Goal: Information Seeking & Learning: Learn about a topic

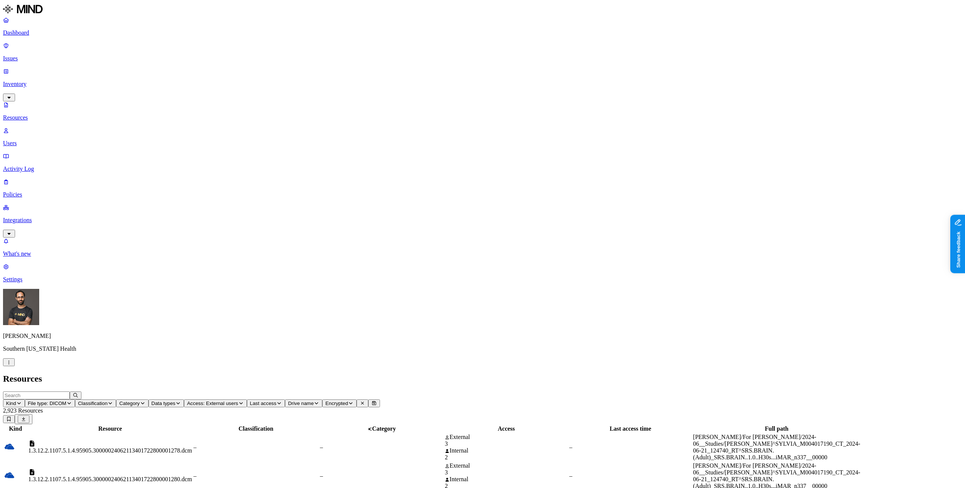
scroll to position [38, 0]
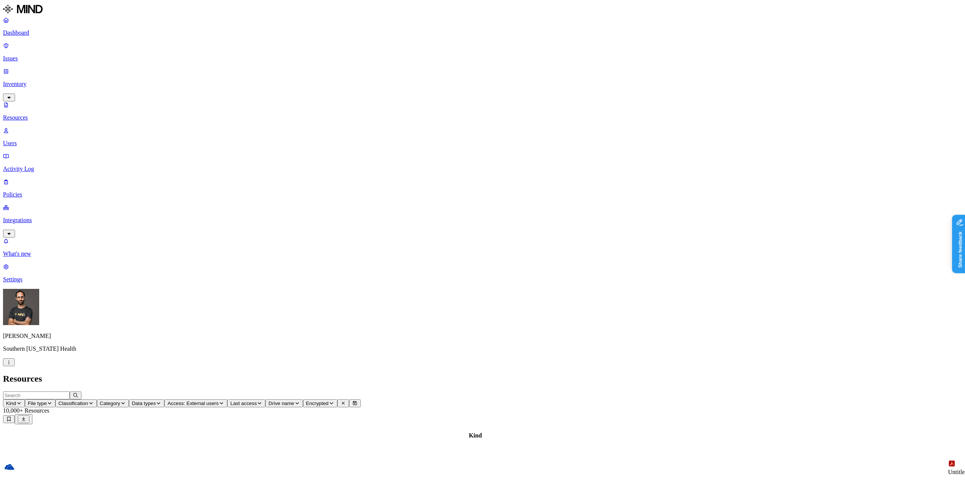
click at [15, 366] on button "button" at bounding box center [9, 362] width 12 height 8
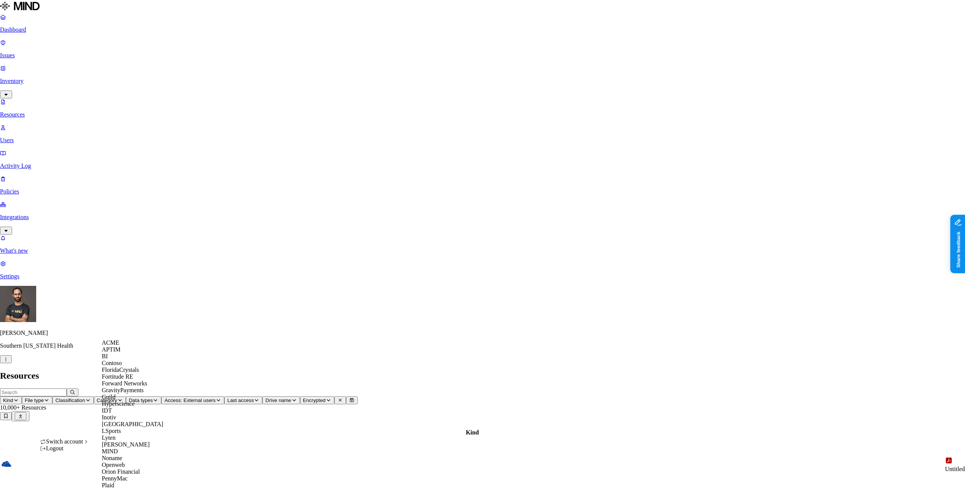
click at [38, 280] on nav "Dashboard Issues Inventory Resources Users Activity Log Policies Integrations W…" at bounding box center [482, 147] width 965 height 266
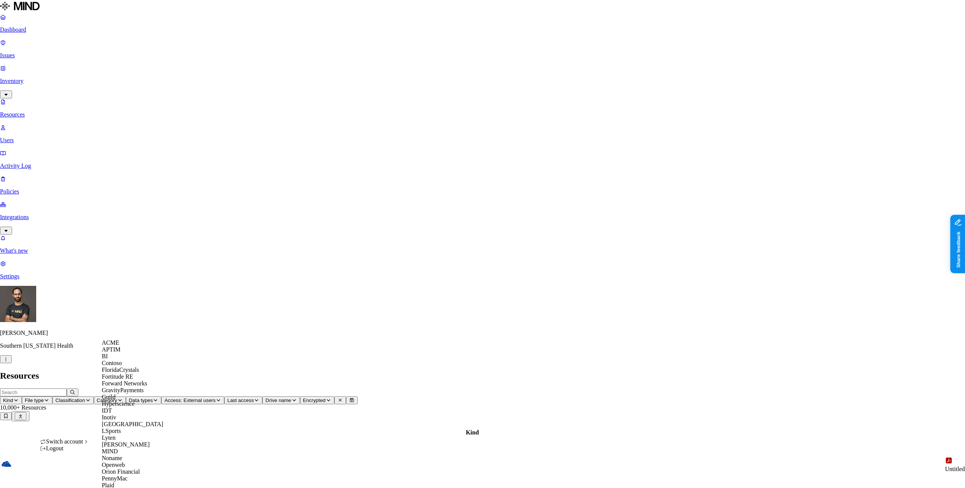
click at [72, 452] on div "Logout" at bounding box center [64, 448] width 49 height 7
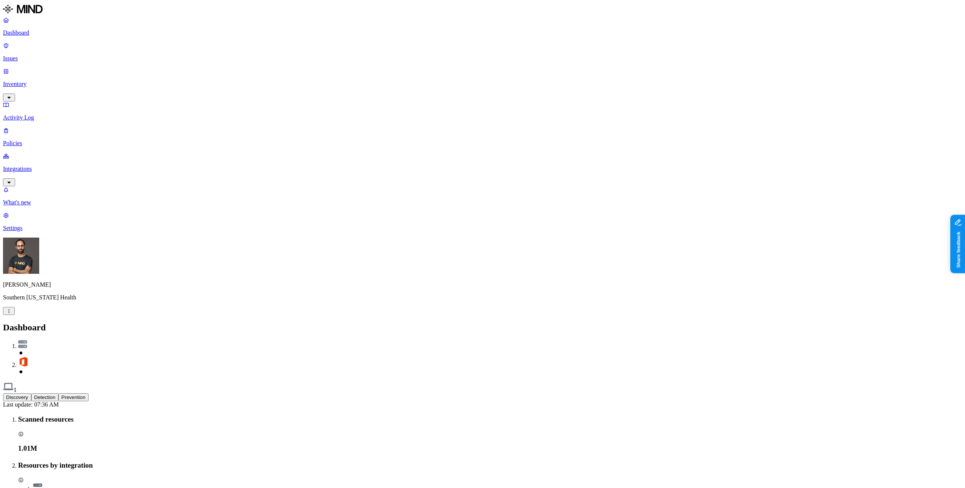
click at [67, 315] on div "Ohad Abarbanel Southern Illinois Health" at bounding box center [482, 276] width 959 height 77
click at [76, 315] on div "Ohad Abarbanel Southern Illinois Health" at bounding box center [482, 276] width 959 height 77
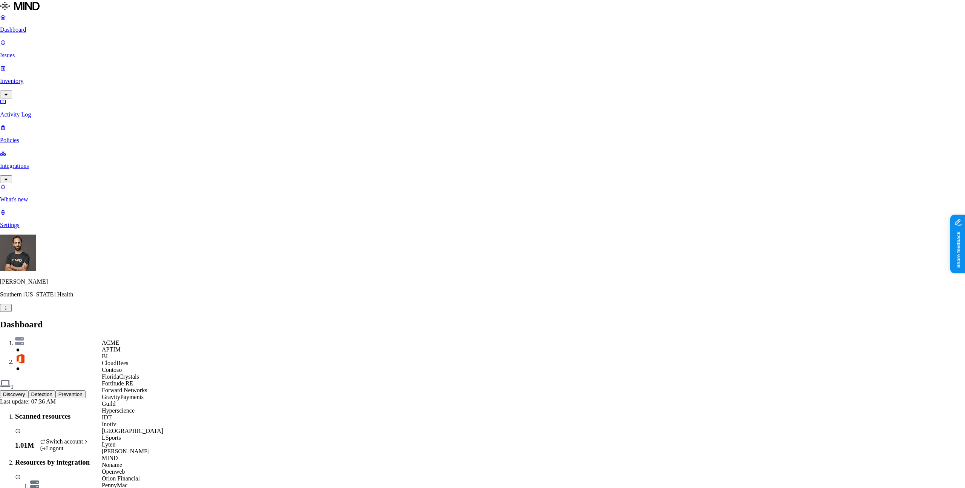
click at [138, 366] on div "CloudBees" at bounding box center [138, 363] width 73 height 7
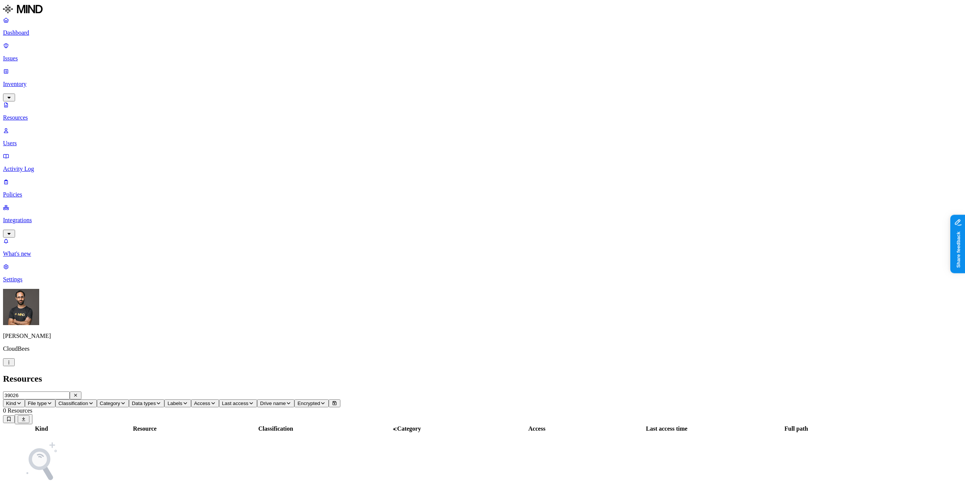
click at [74, 475] on html "Dashboard Issues Inventory Resources Users Activity Log Policies Integrations W…" at bounding box center [482, 264] width 965 height 528
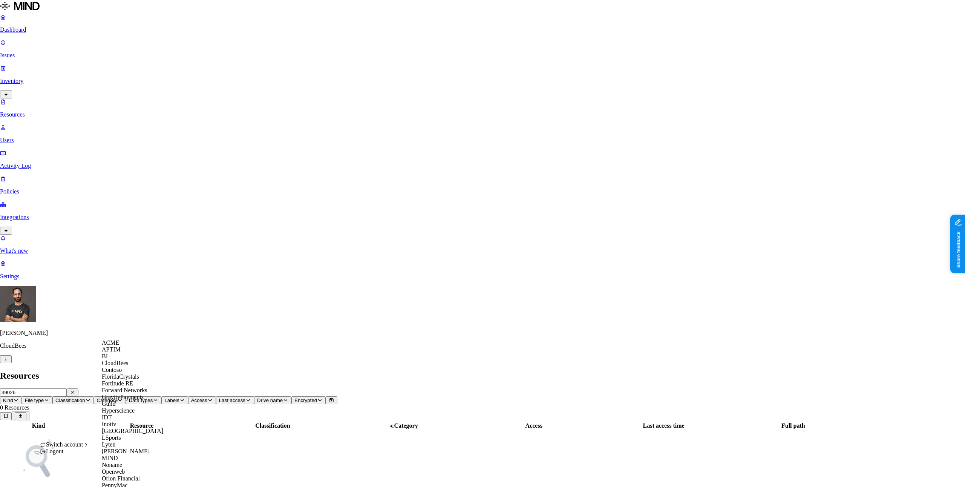
scroll to position [293, 0]
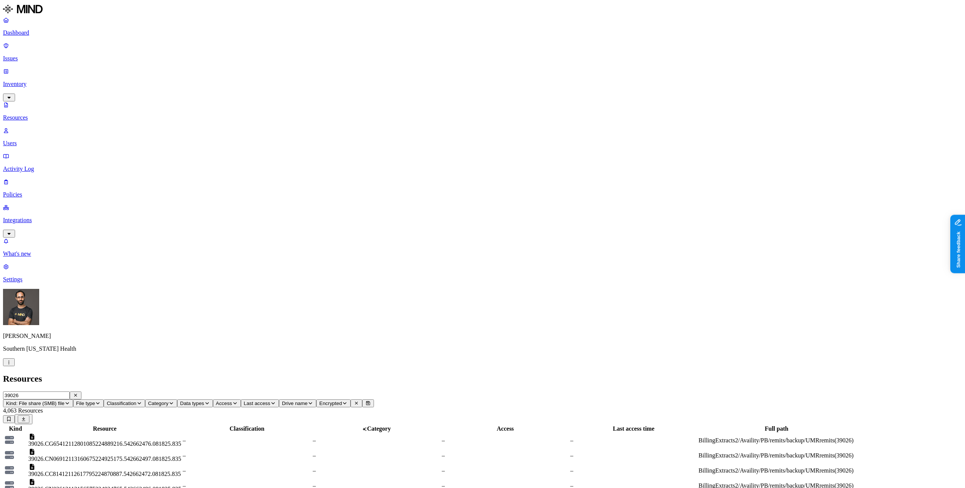
click at [182, 433] on td "39026.CG65412112801085224889216.542662476.081825.835" at bounding box center [105, 440] width 154 height 14
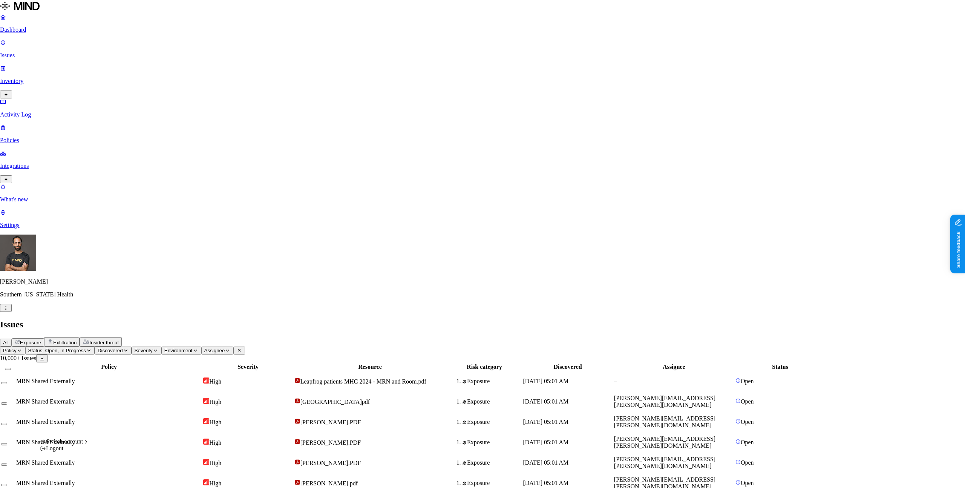
click at [9, 310] on icon "button" at bounding box center [6, 308] width 6 height 5
click at [133, 366] on div "CloudBees" at bounding box center [138, 363] width 73 height 7
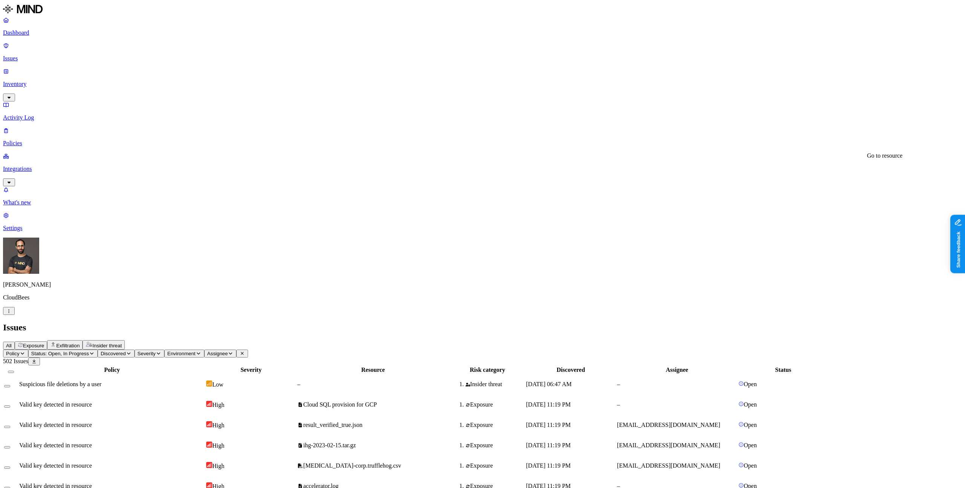
click at [480, 340] on div "All Exposure Exfiltration Insider threat" at bounding box center [482, 344] width 959 height 9
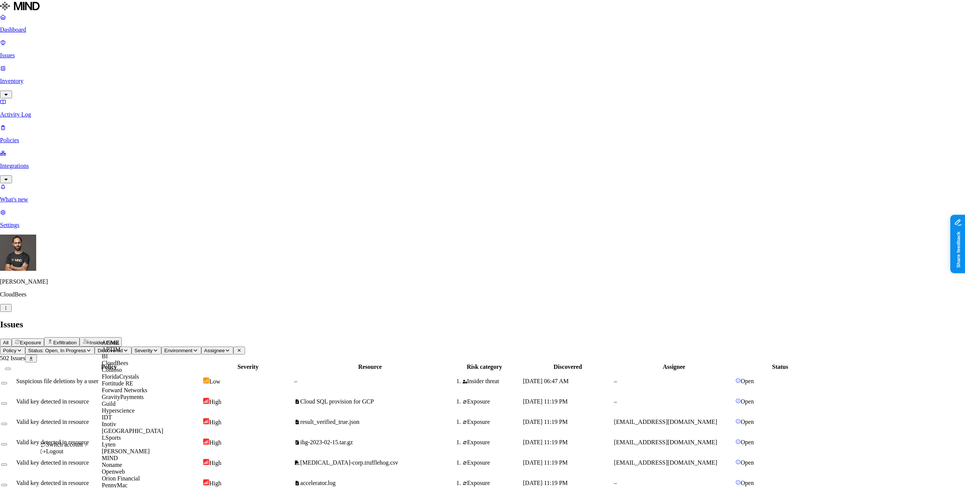
scroll to position [209, 0]
click at [142, 468] on div "Openweb" at bounding box center [138, 471] width 73 height 7
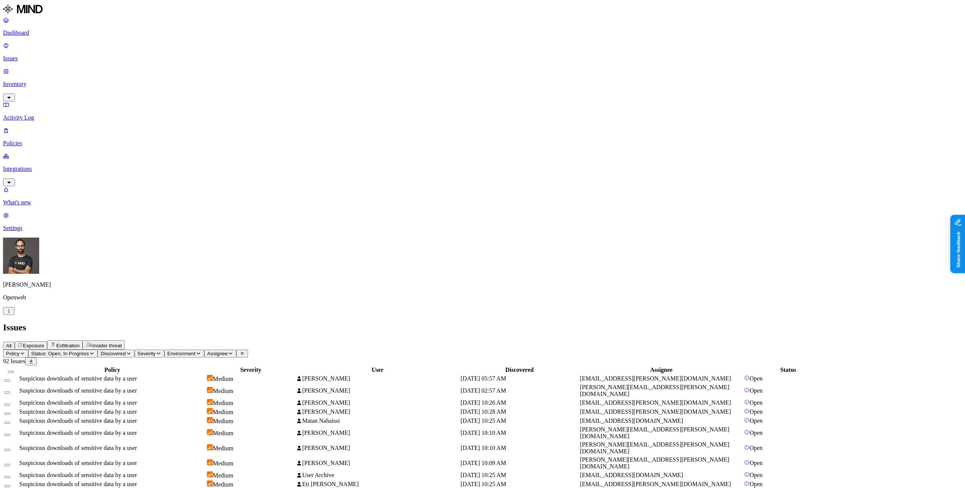
click at [137, 375] on span "Suspicious downloads of sensitive data by a user" at bounding box center [78, 378] width 118 height 6
